Goal: Information Seeking & Learning: Learn about a topic

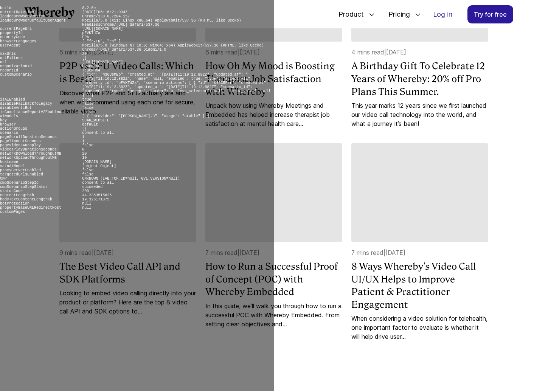
scroll to position [1572, 0]
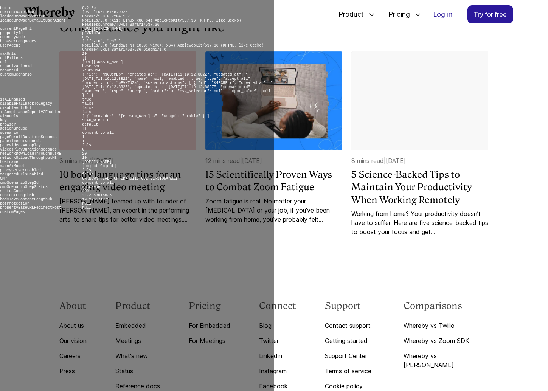
scroll to position [8785, 0]
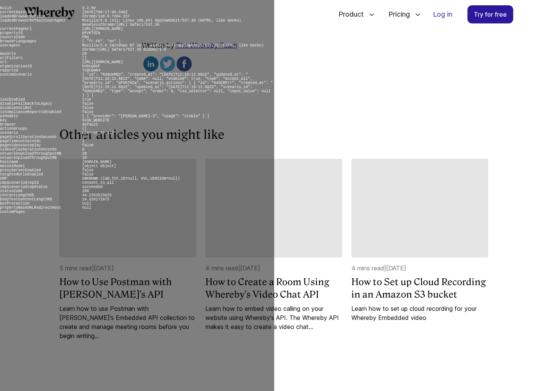
scroll to position [1099, 0]
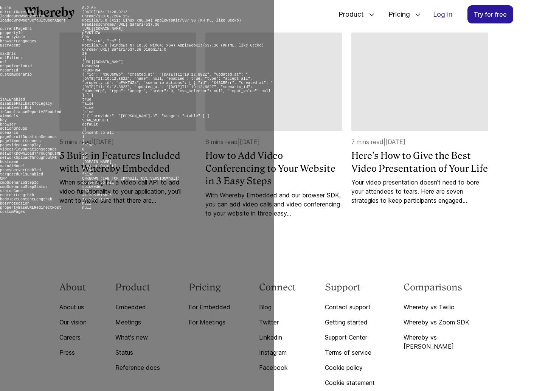
scroll to position [2593, 0]
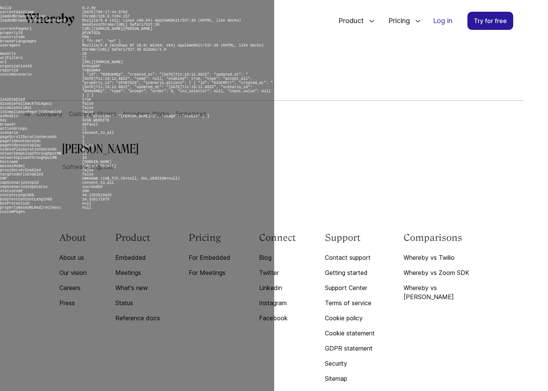
scroll to position [43, 0]
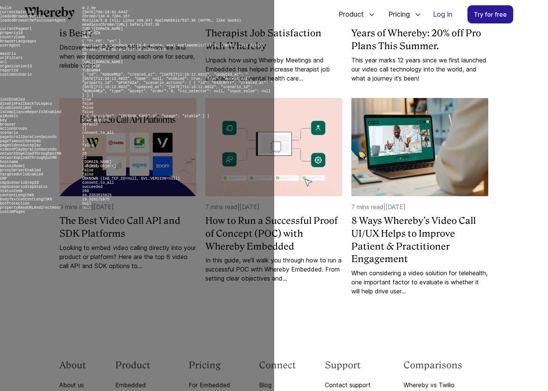
scroll to position [2065, 0]
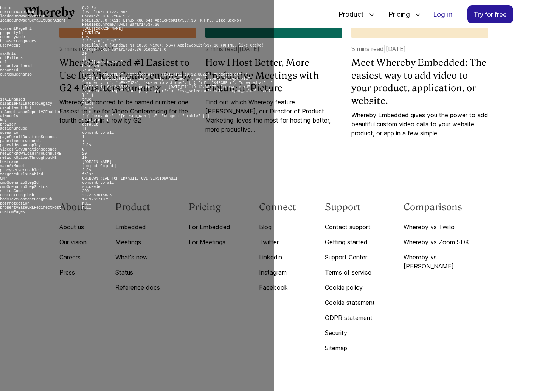
scroll to position [2143, 0]
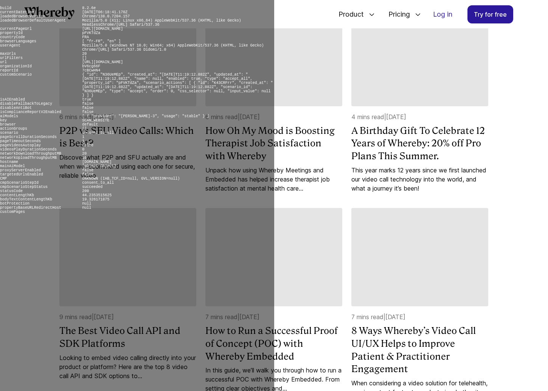
scroll to position [1307, 0]
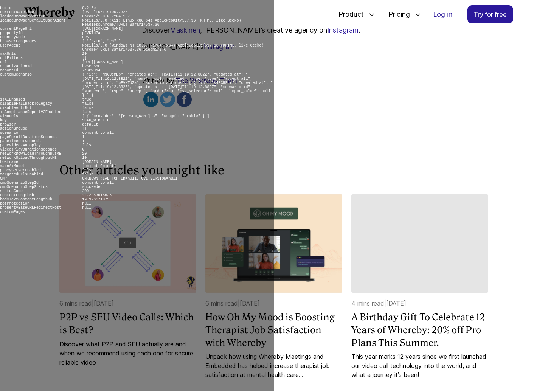
scroll to position [3372, 0]
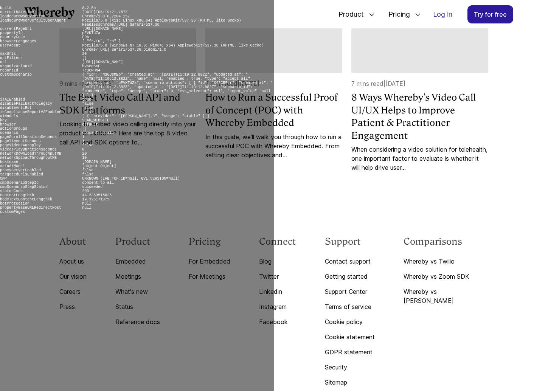
scroll to position [2207, 0]
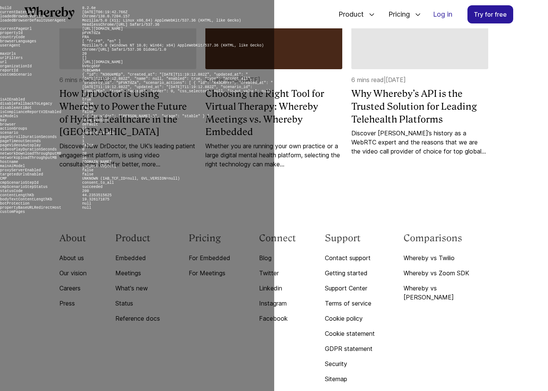
scroll to position [4018, 0]
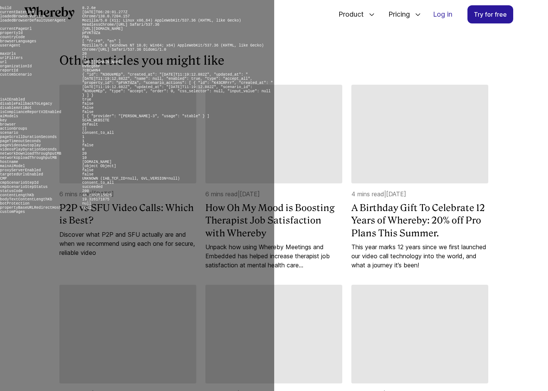
scroll to position [1675, 0]
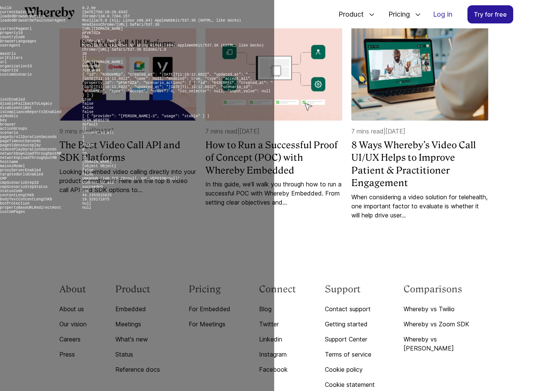
scroll to position [1658, 0]
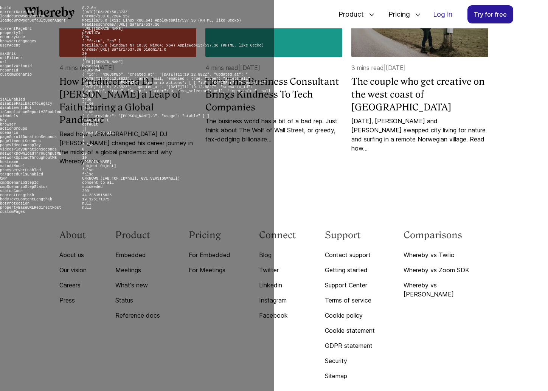
scroll to position [2509, 0]
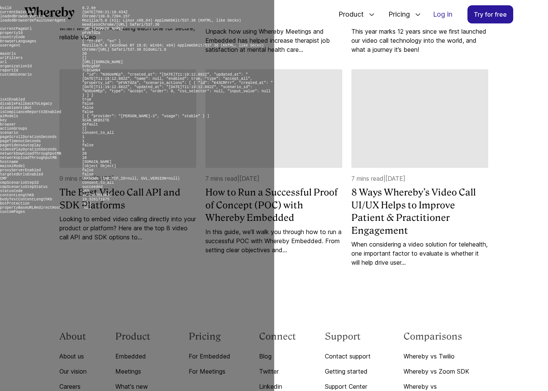
scroll to position [3180, 0]
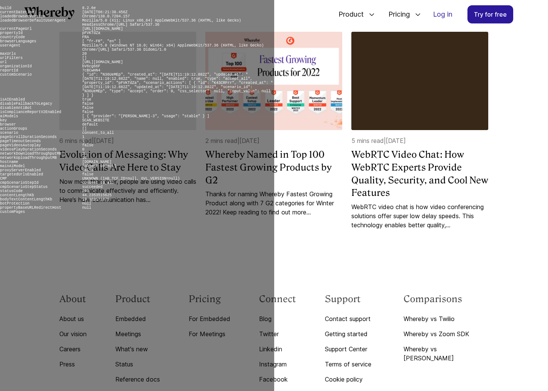
scroll to position [2349, 0]
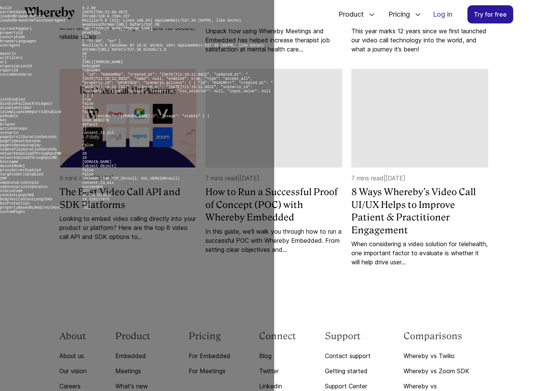
scroll to position [2849, 0]
